Goal: Check status: Check status

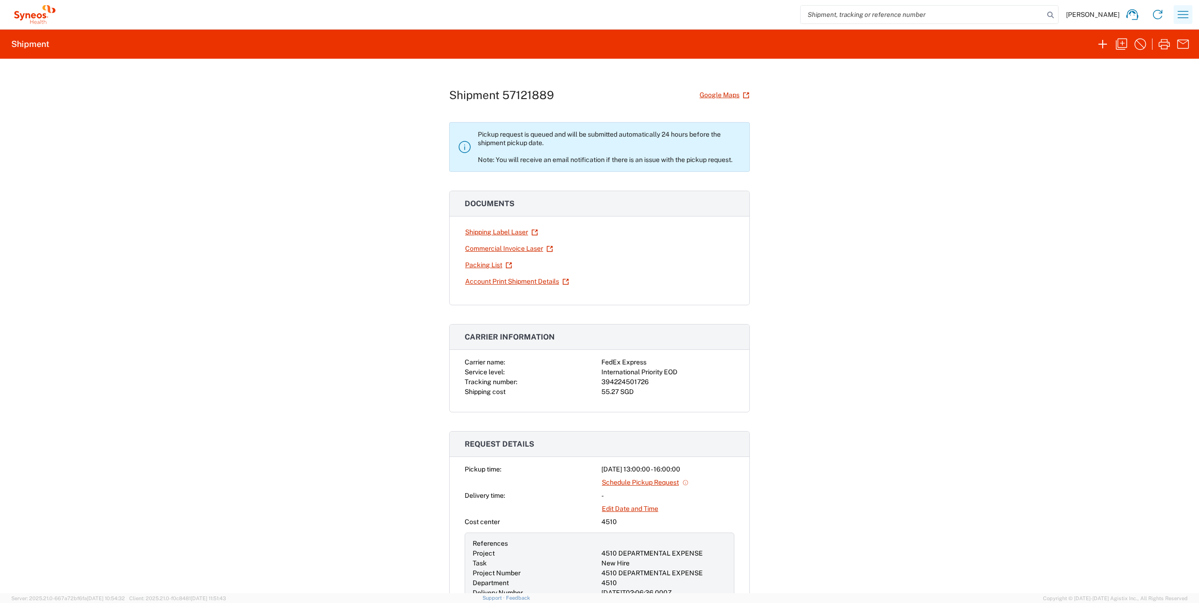
click at [1187, 17] on icon "button" at bounding box center [1183, 14] width 11 height 7
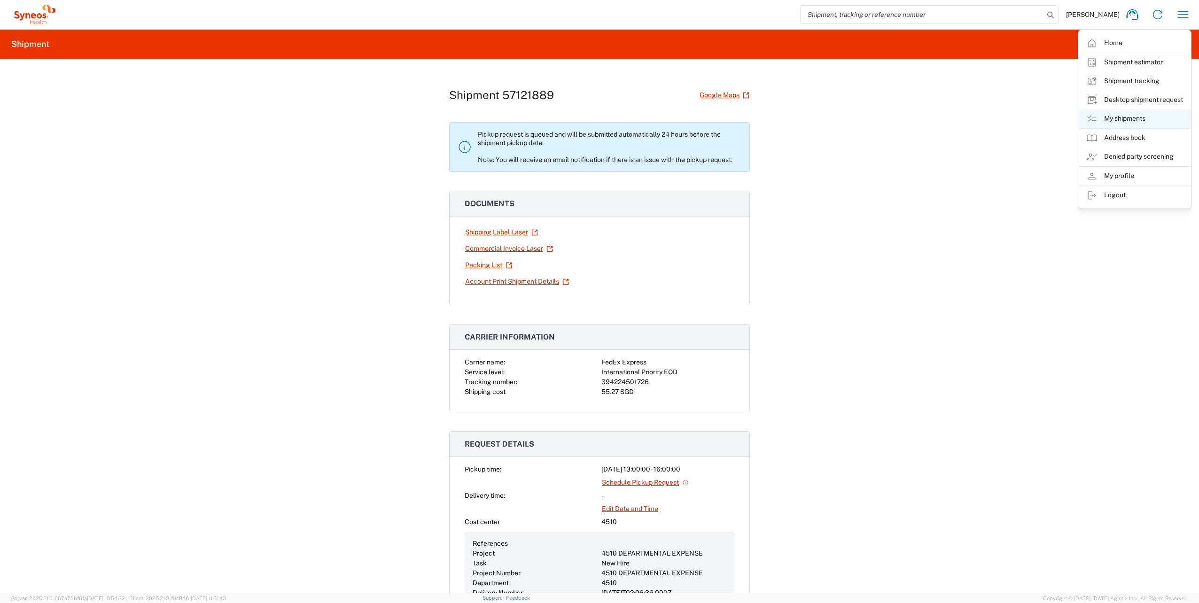
click at [1113, 119] on link "My shipments" at bounding box center [1135, 118] width 112 height 19
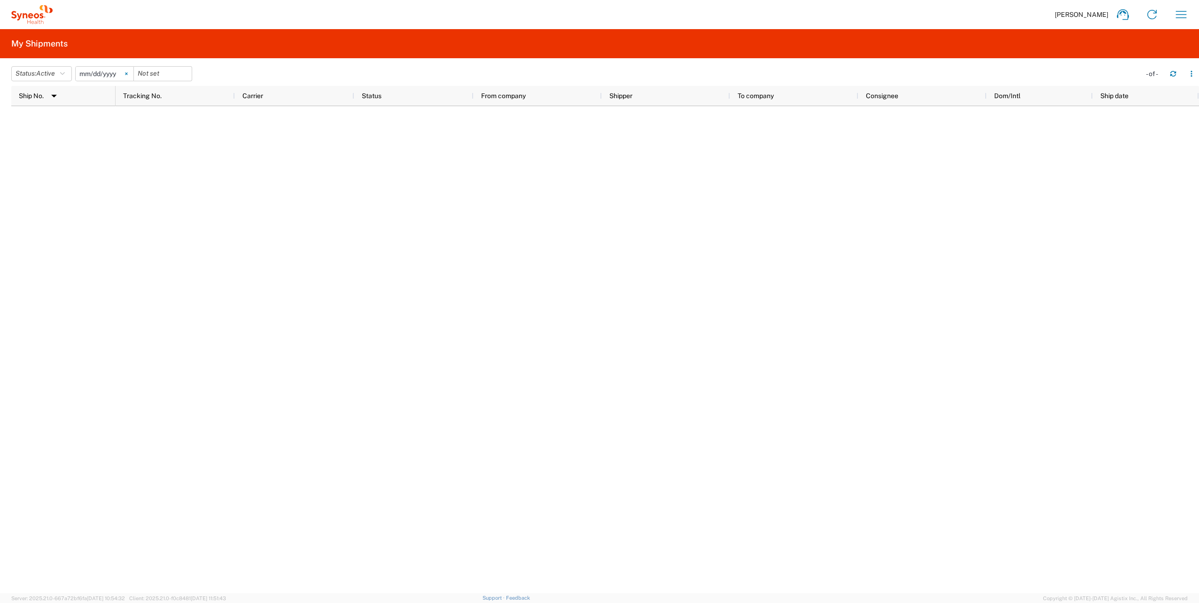
click at [127, 74] on icon at bounding box center [126, 73] width 2 height 2
click at [68, 73] on button "Status: Active" at bounding box center [41, 73] width 61 height 15
click at [39, 122] on span "All" at bounding box center [66, 123] width 109 height 15
